Goal: Information Seeking & Learning: Learn about a topic

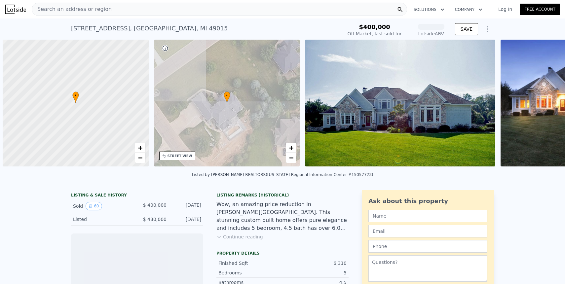
scroll to position [0, 3]
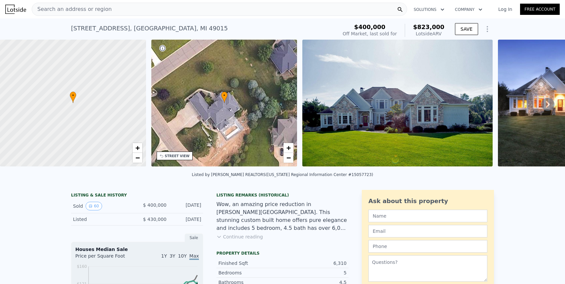
click at [62, 11] on span "Search an address or region" at bounding box center [72, 9] width 80 height 8
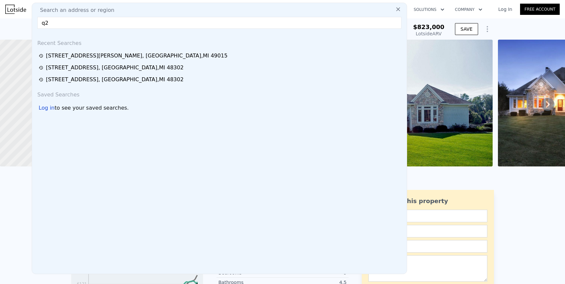
type input "q"
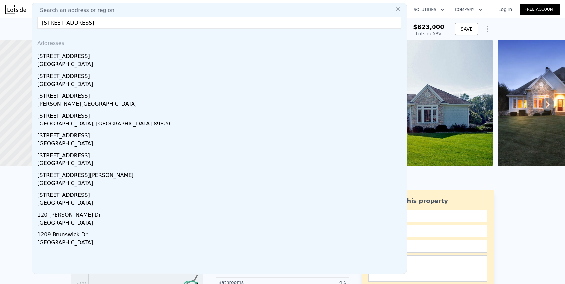
click at [92, 24] on input "[STREET_ADDRESS]" at bounding box center [219, 23] width 364 height 12
click at [138, 24] on input "[STREET_ADDRESS]" at bounding box center [219, 23] width 364 height 12
click at [205, 25] on input "[STREET_ADDRESS]" at bounding box center [219, 23] width 364 height 12
type input "[STREET_ADDRESS]"
click at [193, 11] on div "Search an address or region" at bounding box center [219, 10] width 369 height 8
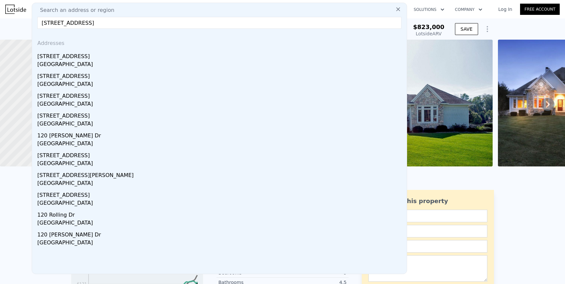
click at [205, 17] on input "[STREET_ADDRESS]" at bounding box center [219, 23] width 364 height 12
click at [479, 134] on img at bounding box center [397, 103] width 190 height 127
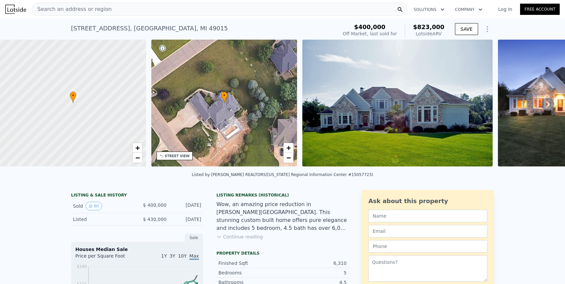
click at [245, 203] on div "Wow, an amazing price reduction in [PERSON_NAME][GEOGRAPHIC_DATA]. This stunnin…" at bounding box center [282, 216] width 132 height 32
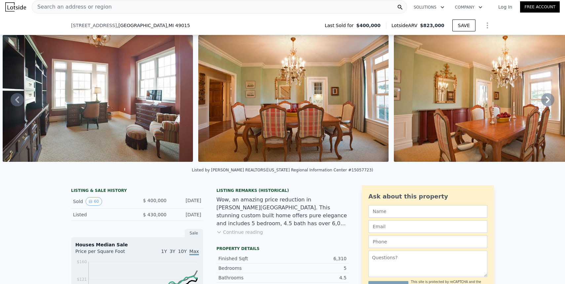
scroll to position [0, 0]
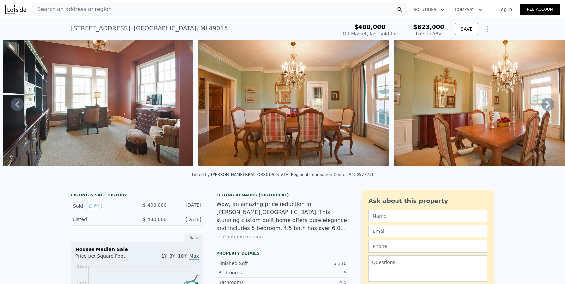
click at [198, 11] on div "Search an address or region" at bounding box center [219, 9] width 375 height 13
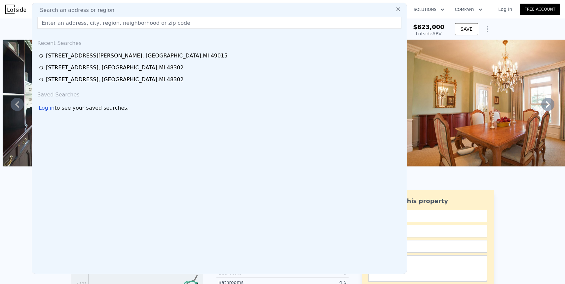
click at [220, 22] on input "text" at bounding box center [219, 23] width 364 height 12
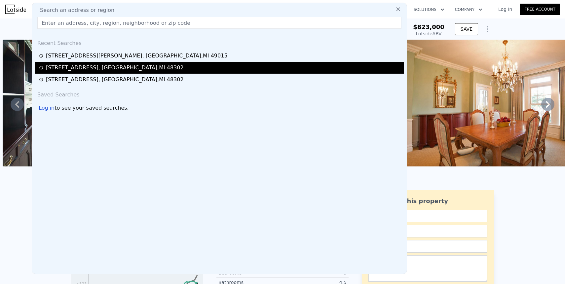
click at [180, 64] on div "[STREET_ADDRESS]" at bounding box center [220, 68] width 363 height 8
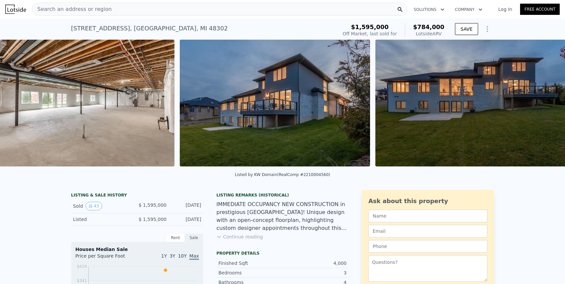
scroll to position [0, 6546]
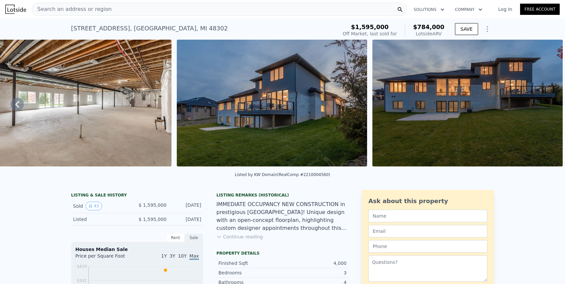
type input "5"
type input "6"
type input "3.5"
type input "5"
type input "5446"
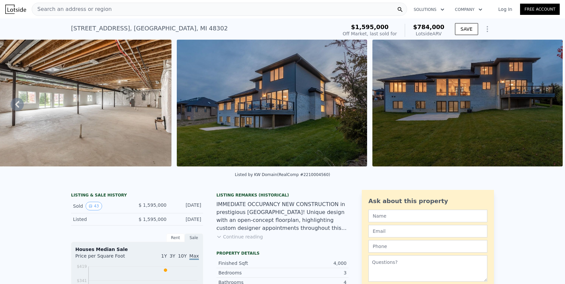
type input "6568"
type input "22433.4"
type input "47480.4"
type input "$ 823,000"
type input "$ 345,874"
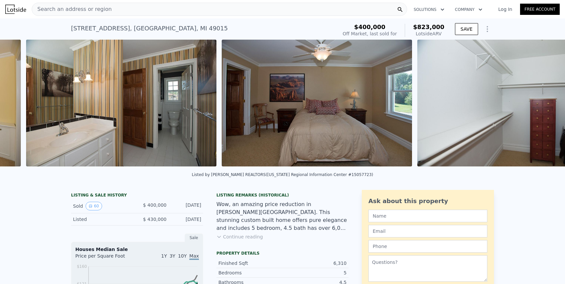
click at [284, 206] on div "Wow, an amazing price reduction in [PERSON_NAME][GEOGRAPHIC_DATA]. This stunnin…" at bounding box center [282, 216] width 132 height 32
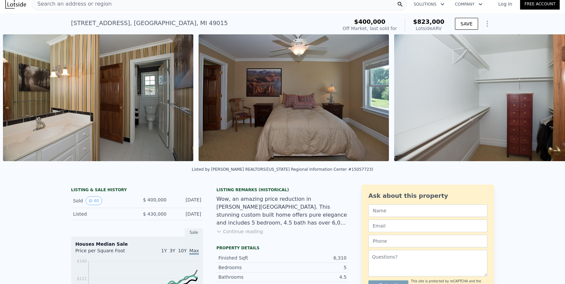
scroll to position [0, 7476]
type input "3"
type input "4"
type input "2.5"
type input "4.5"
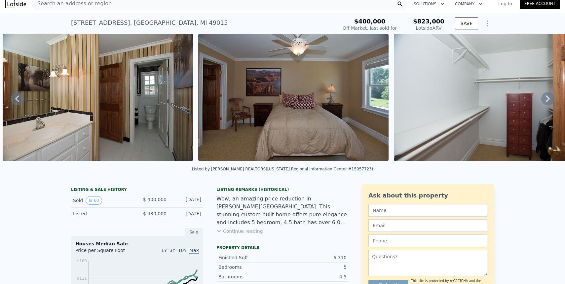
type input "3060"
type input "5392"
type input "16117.199999999999"
type input "42253.2"
type input "$ 784,000"
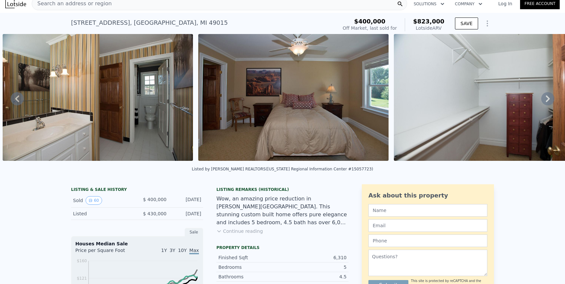
type input "-$ 956,644"
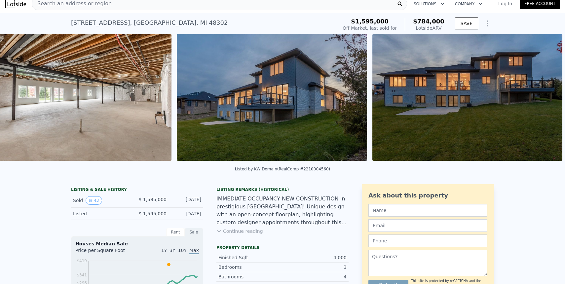
scroll to position [0, 6392]
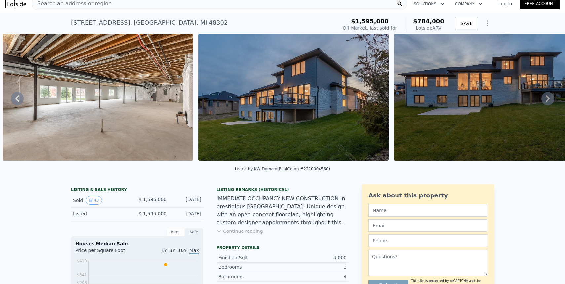
click at [286, 189] on div "Listing Remarks (Historical)" at bounding box center [282, 189] width 132 height 5
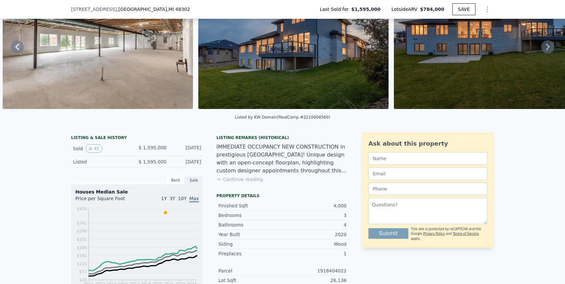
scroll to position [0, 0]
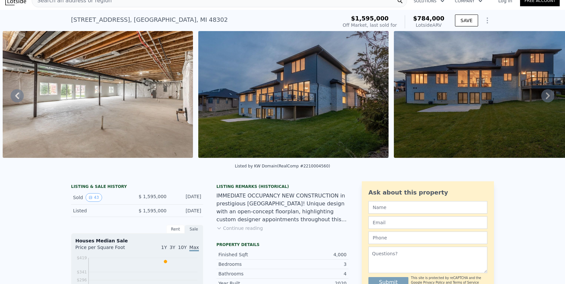
click at [285, 202] on div "IMMEDIATE OCCUPANCY NEW CONSTRUCTION in prestigious [GEOGRAPHIC_DATA]! Unique d…" at bounding box center [282, 208] width 132 height 32
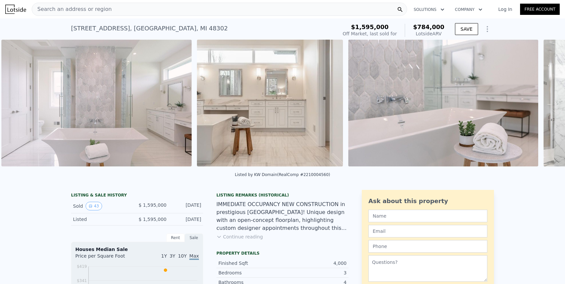
scroll to position [0, 4685]
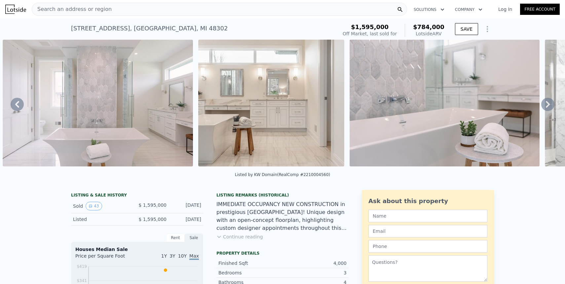
click at [71, 7] on span "Search an address or region" at bounding box center [72, 9] width 80 height 8
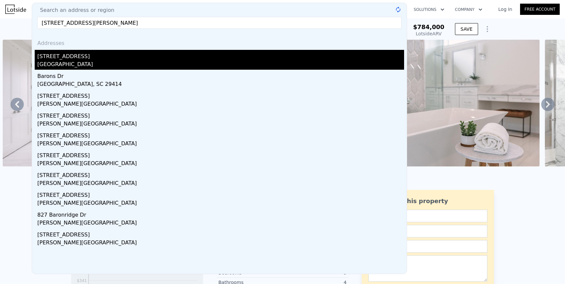
type input "[STREET_ADDRESS][PERSON_NAME]"
click at [69, 57] on div "[STREET_ADDRESS]" at bounding box center [220, 55] width 367 height 11
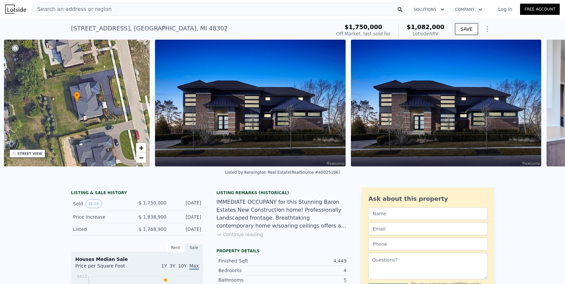
scroll to position [0, 154]
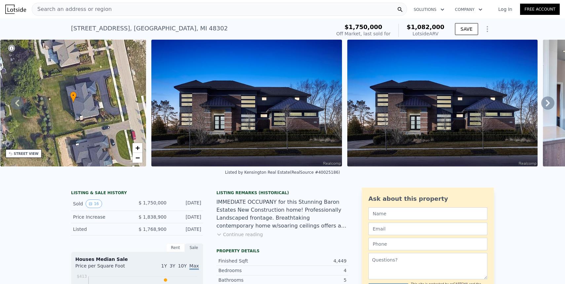
click at [265, 109] on img at bounding box center [246, 103] width 191 height 127
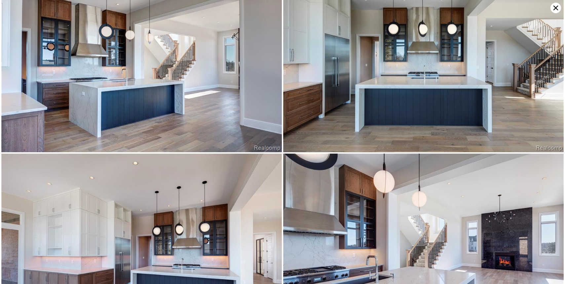
scroll to position [188, 0]
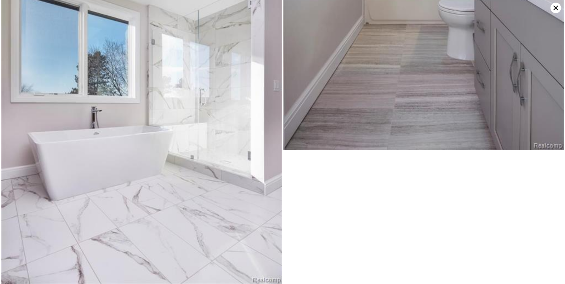
type input "4.5"
type input "3060"
type input "5392"
type input "16117.199999999999"
type input "42253.2"
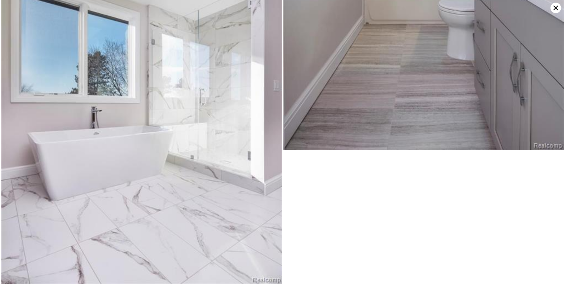
checkbox input "true"
type input "$ 784,000"
type input "4"
type input "-$ 956,644"
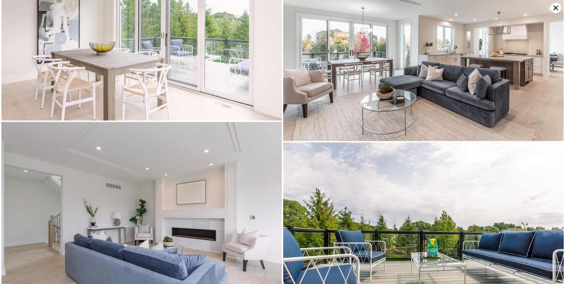
scroll to position [1472, 0]
